Goal: Information Seeking & Learning: Learn about a topic

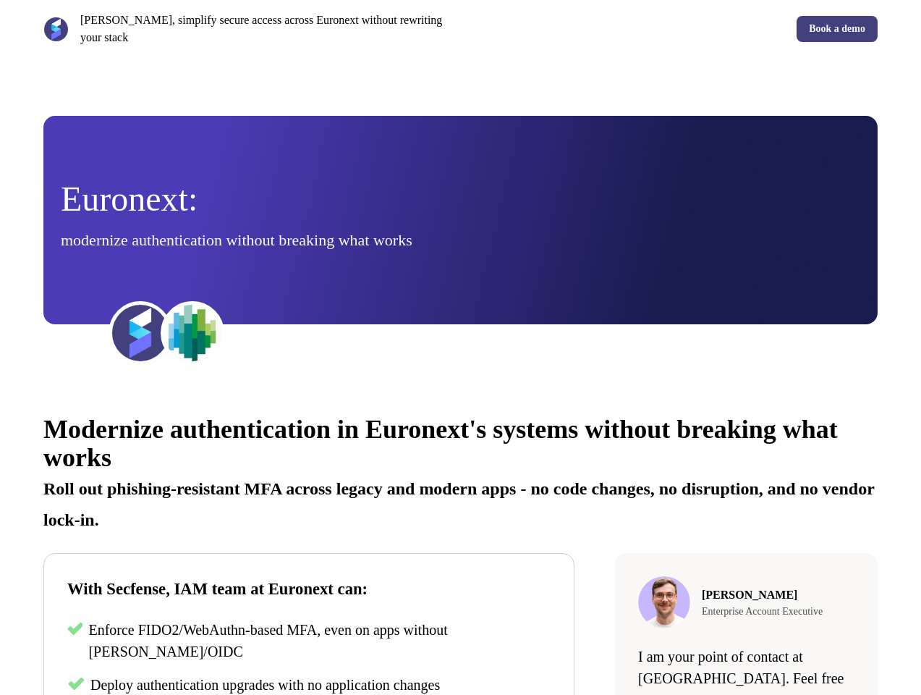
click at [460, 29] on div "[PERSON_NAME], simplify secure access across Euronext without rewriting your st…" at bounding box center [460, 29] width 921 height 58
click at [249, 29] on p "[PERSON_NAME], simplify secure access across Euronext without rewriting your st…" at bounding box center [267, 29] width 375 height 35
click at [672, 29] on div "Book a demo" at bounding box center [673, 29] width 412 height 26
click at [460, 220] on div "Euronext: modernize authentication without breaking what works" at bounding box center [461, 220] width 800 height 76
click at [140, 333] on img at bounding box center [140, 333] width 58 height 58
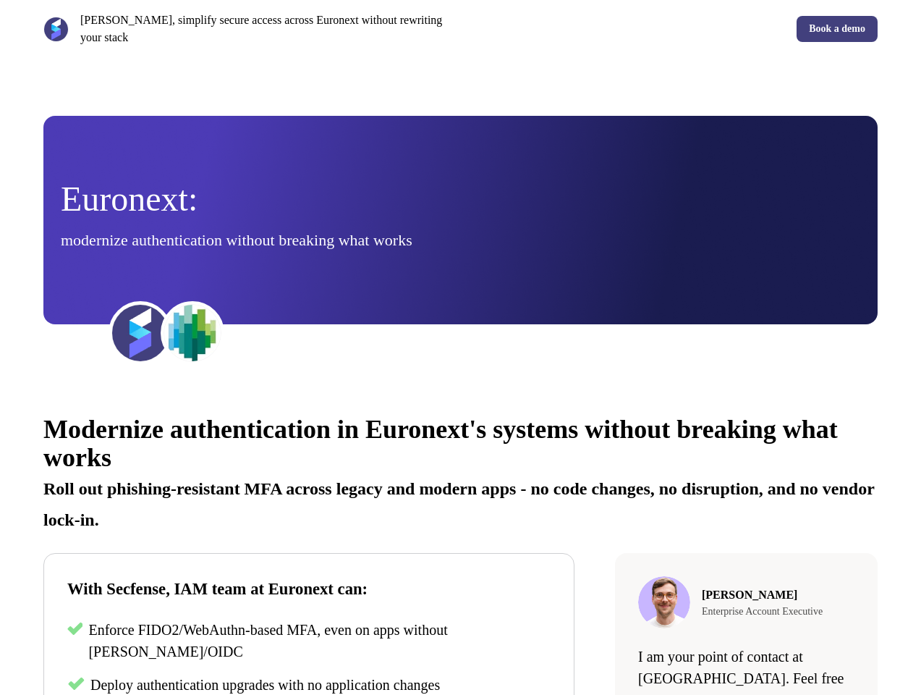
click at [192, 333] on img at bounding box center [193, 333] width 58 height 58
click at [460, 544] on div "Modernize authentication in Euronext's systems without breaking what works Roll…" at bounding box center [460, 654] width 921 height 521
click at [460, 471] on p "Roll out phishing-resistant MFA across legacy and modern apps - no code changes…" at bounding box center [460, 498] width 834 height 62
click at [309, 642] on p "Enforce FIDO2/WebAuthn-based MFA, even on apps without [PERSON_NAME]/OIDC" at bounding box center [319, 640] width 462 height 43
click at [309, 684] on span "Deploy authentication upgrades with no application changes" at bounding box center [264, 685] width 349 height 16
